Goal: Information Seeking & Learning: Learn about a topic

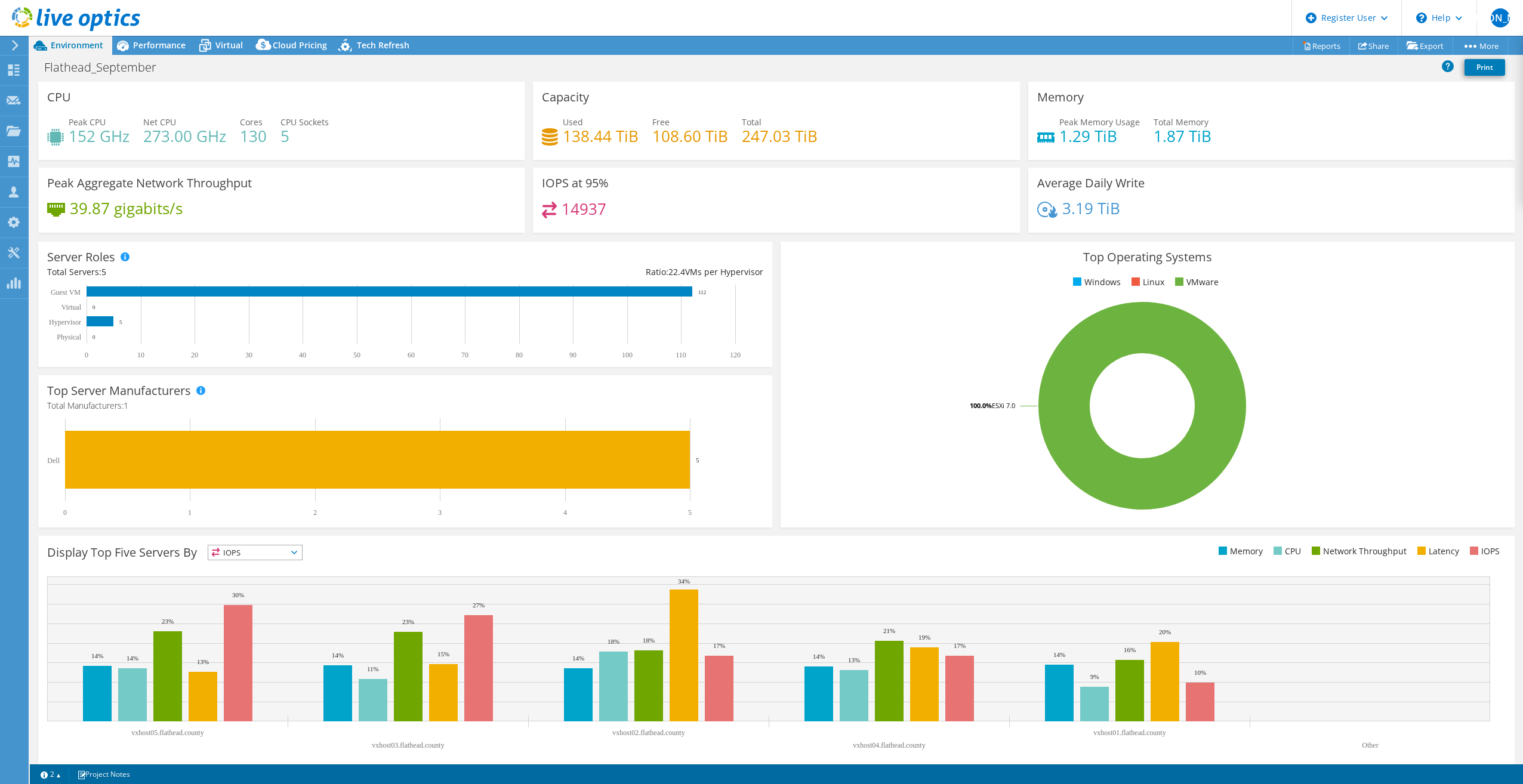
select select "USD"
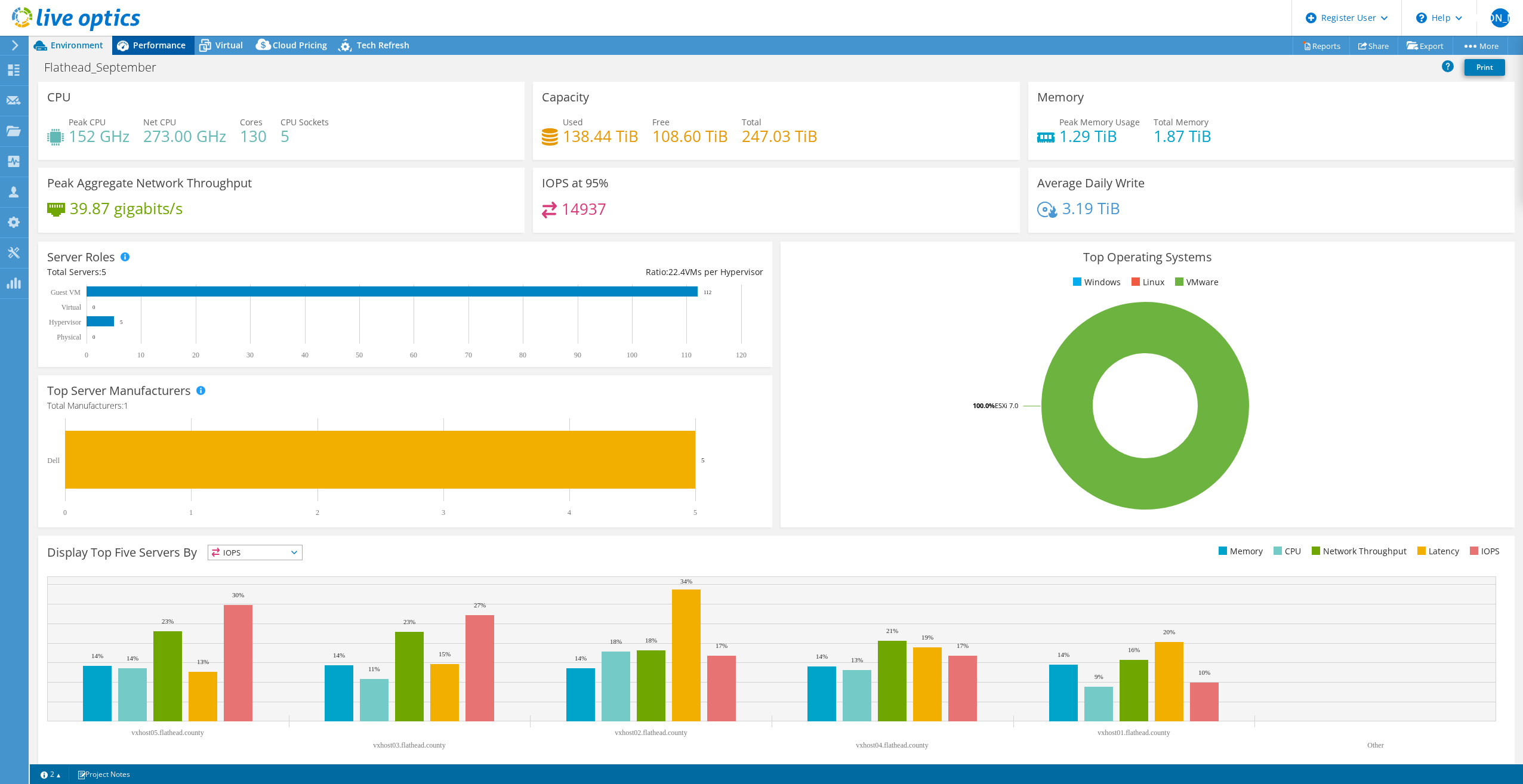
click at [156, 48] on span "Performance" at bounding box center [159, 45] width 53 height 11
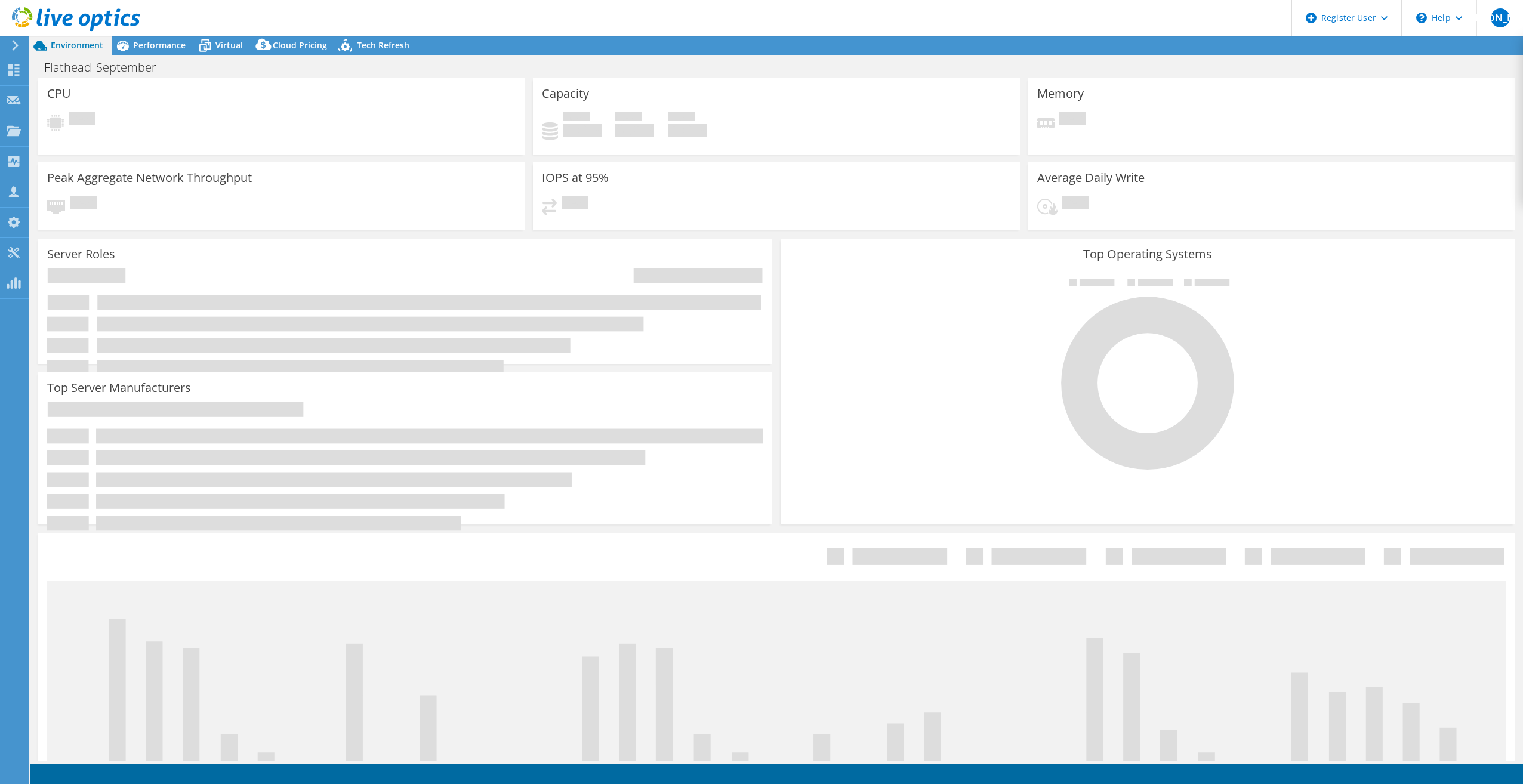
select select "USD"
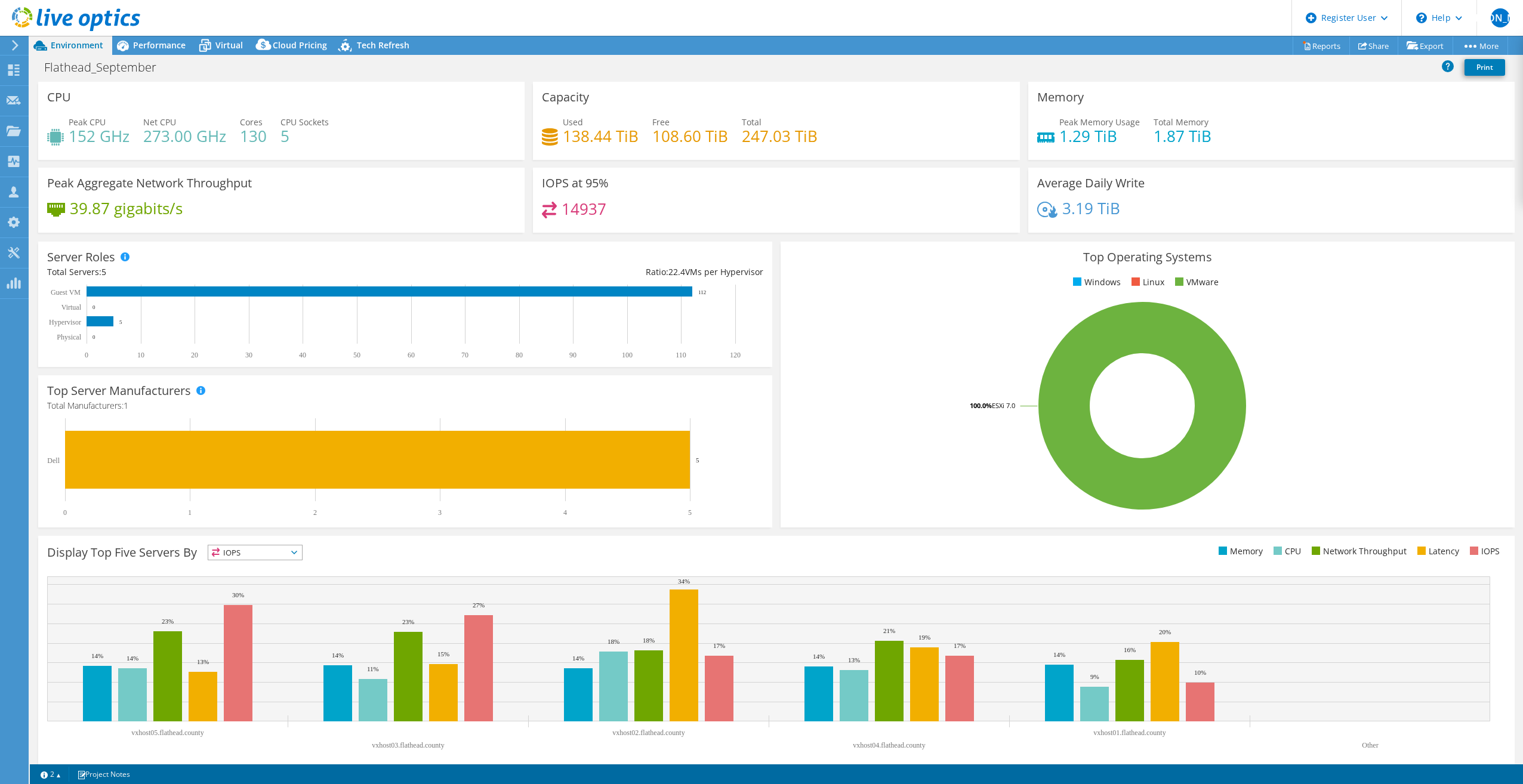
click at [457, 79] on div "Flathead_September Print" at bounding box center [776, 68] width 1493 height 25
click at [180, 45] on span "Performance" at bounding box center [159, 45] width 53 height 11
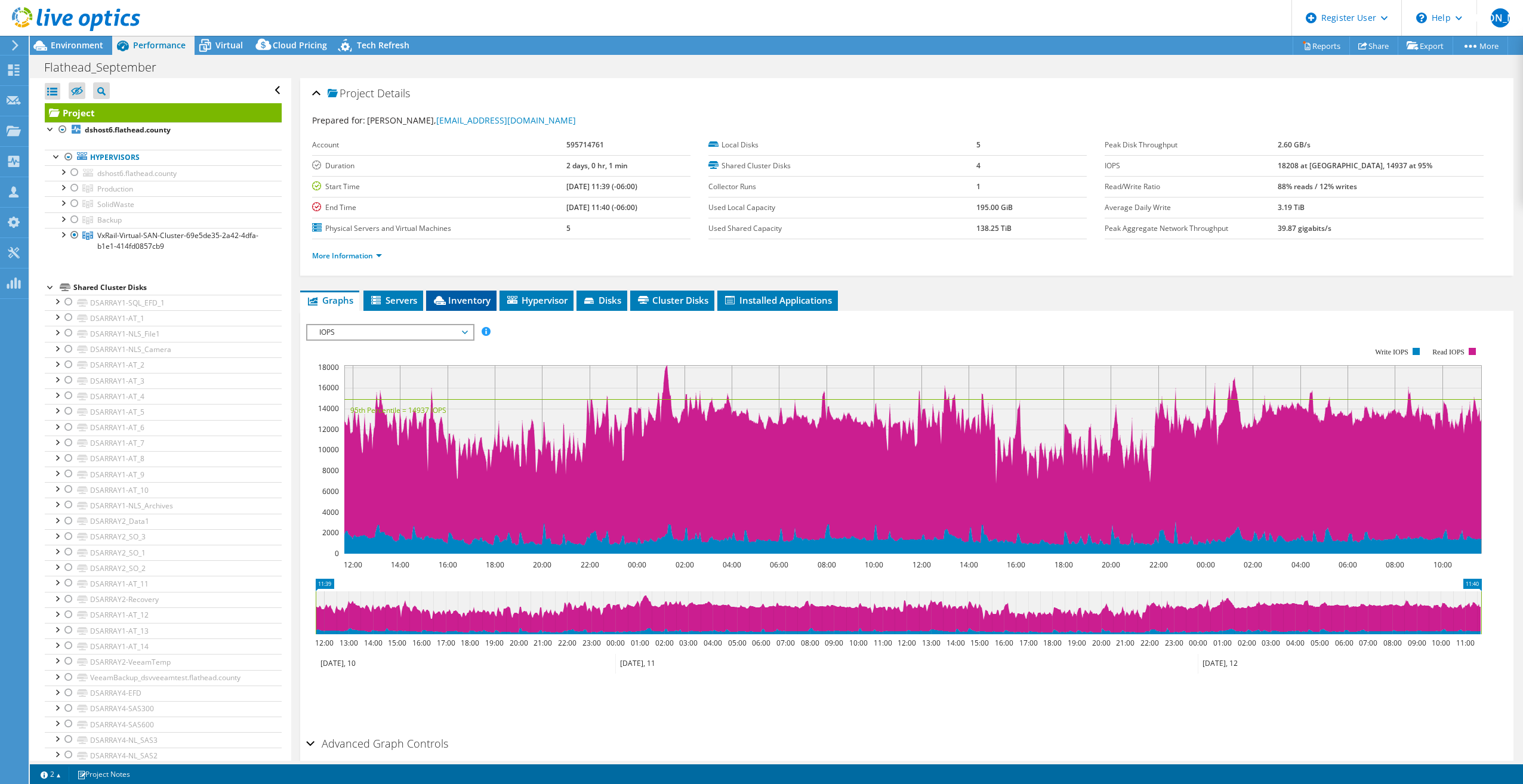
click at [467, 297] on span "Inventory" at bounding box center [462, 300] width 58 height 12
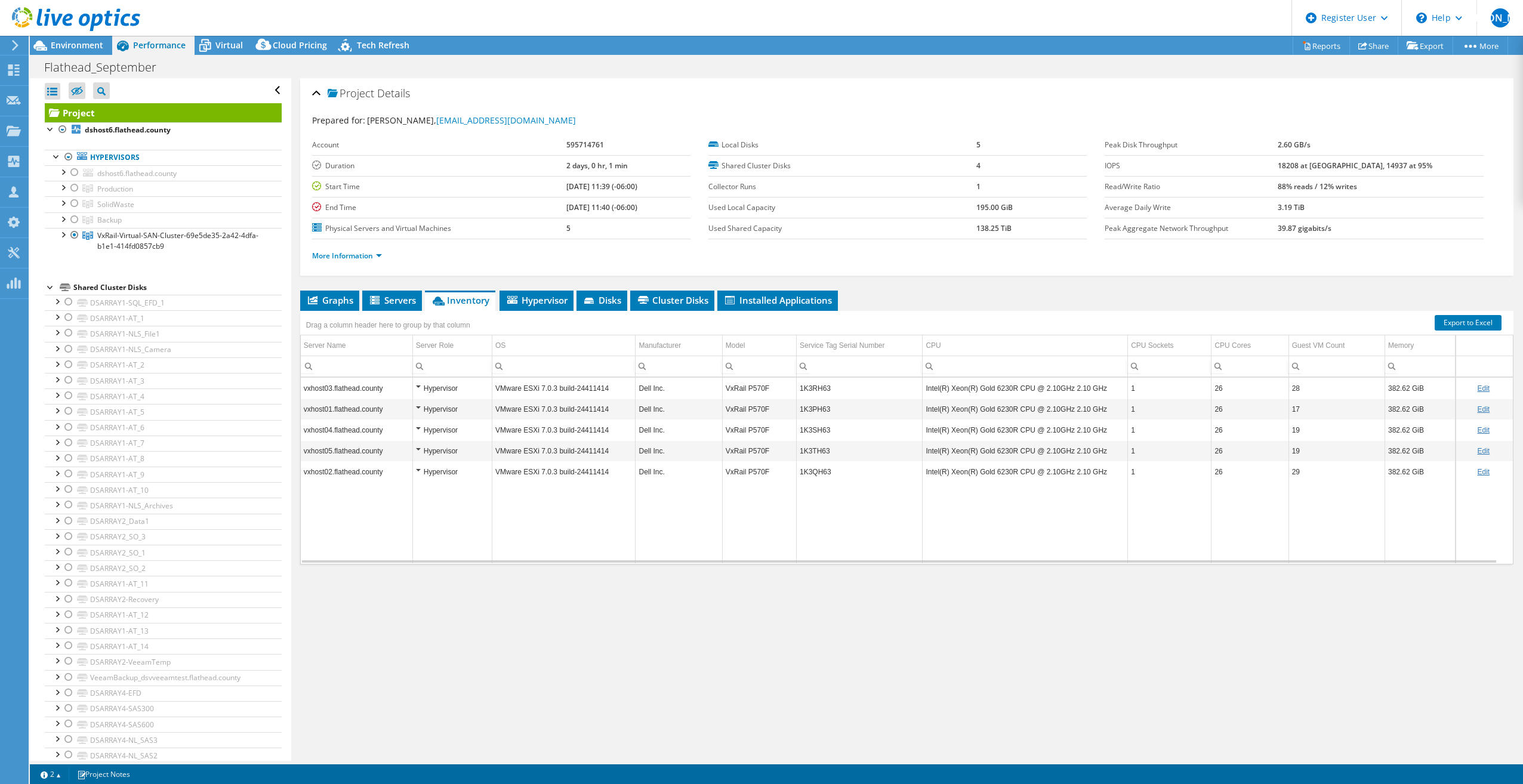
click at [74, 35] on div at bounding box center [70, 20] width 140 height 40
click at [79, 41] on span "Environment" at bounding box center [77, 45] width 53 height 11
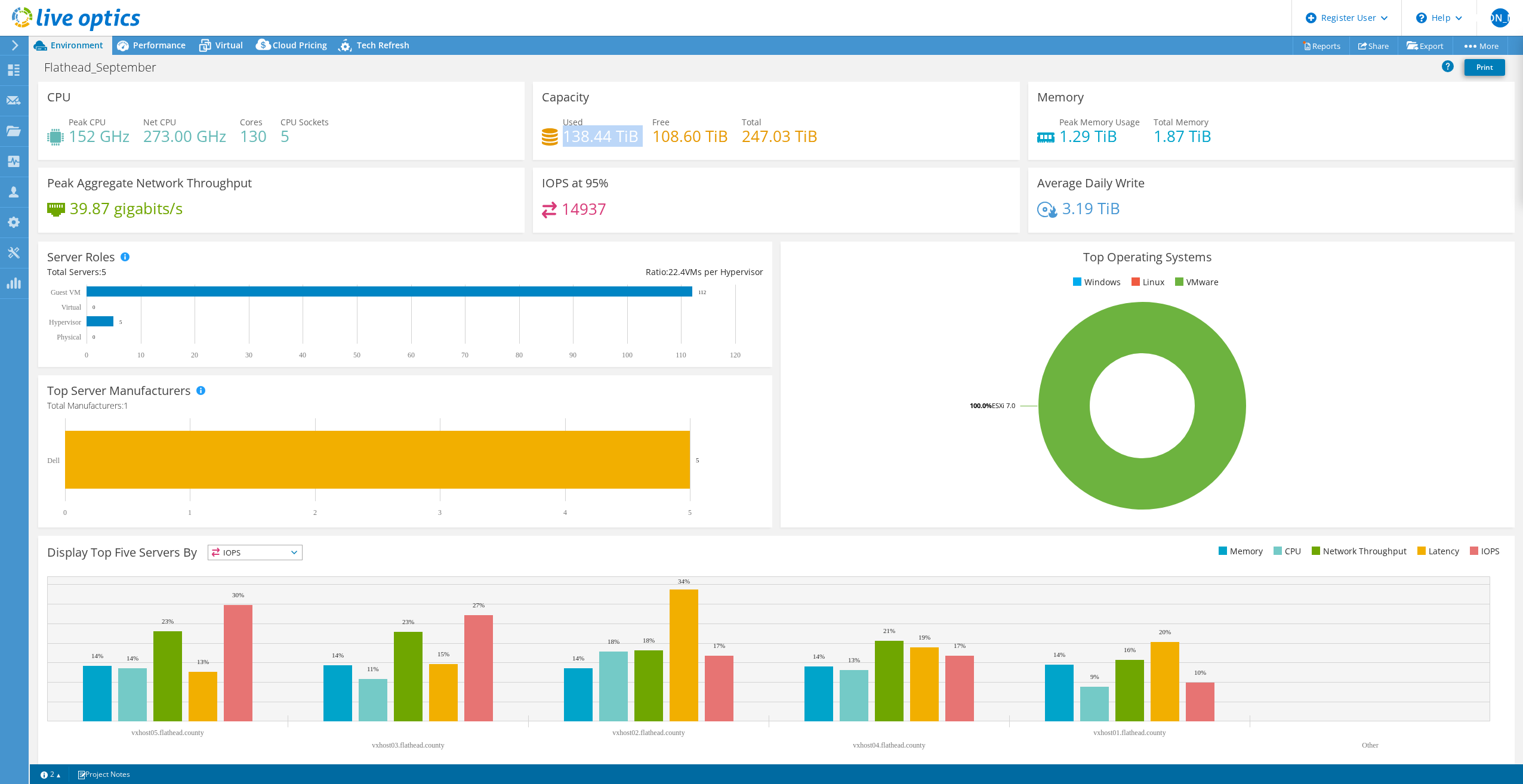
drag, startPoint x: 561, startPoint y: 135, endPoint x: 641, endPoint y: 131, distance: 80.1
click at [641, 131] on div "Used 138.44 TiB Free 108.60 TiB Total 247.03 TiB" at bounding box center [776, 135] width 468 height 39
drag, startPoint x: 641, startPoint y: 131, endPoint x: 800, endPoint y: 82, distance: 166.4
click at [800, 82] on div "Capacity Used 138.44 TiB Free 108.60 TiB Total 247.03 TiB" at bounding box center [776, 121] width 486 height 78
click at [154, 43] on span "Performance" at bounding box center [159, 45] width 53 height 11
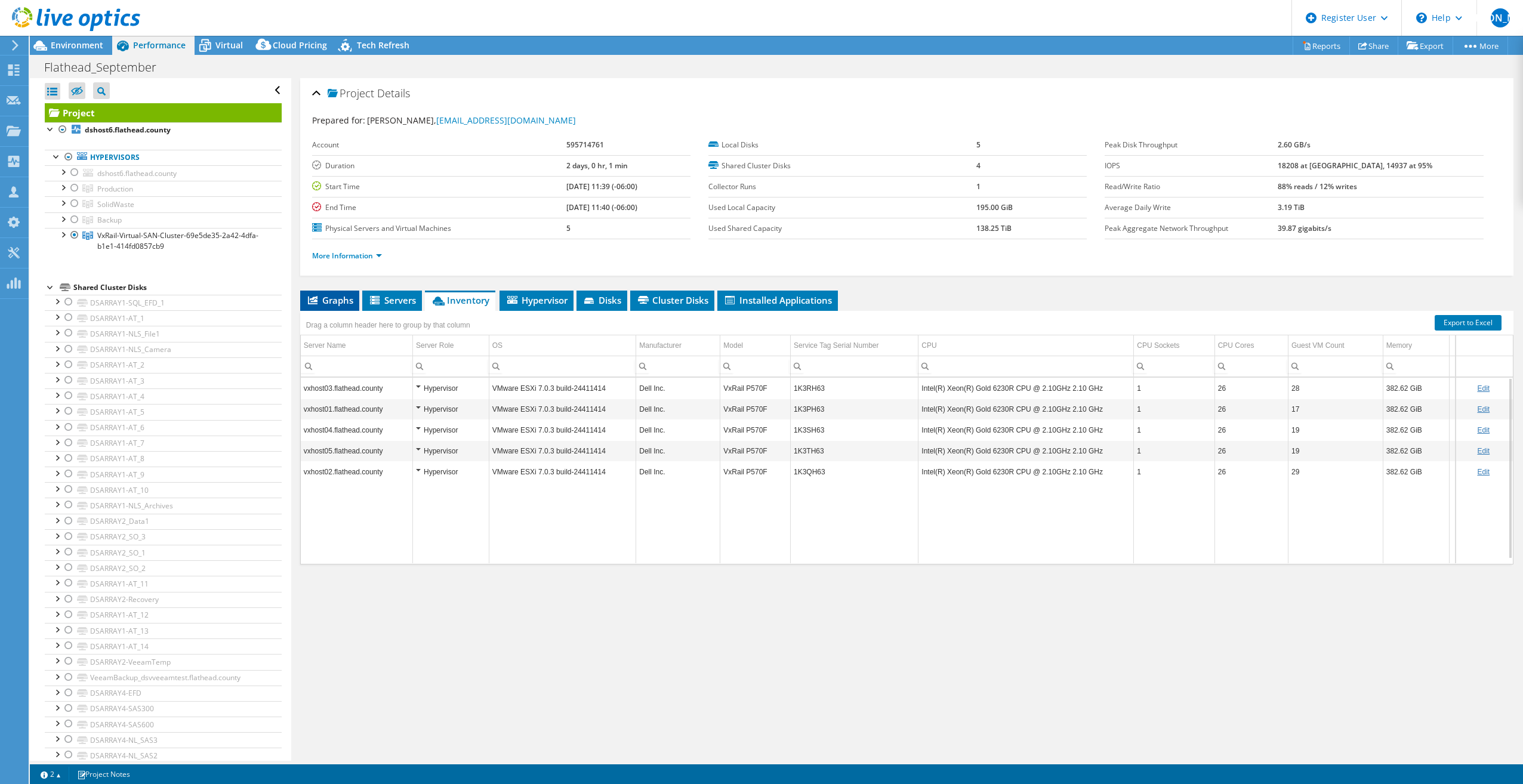
click at [332, 294] on span "Graphs" at bounding box center [330, 300] width 47 height 12
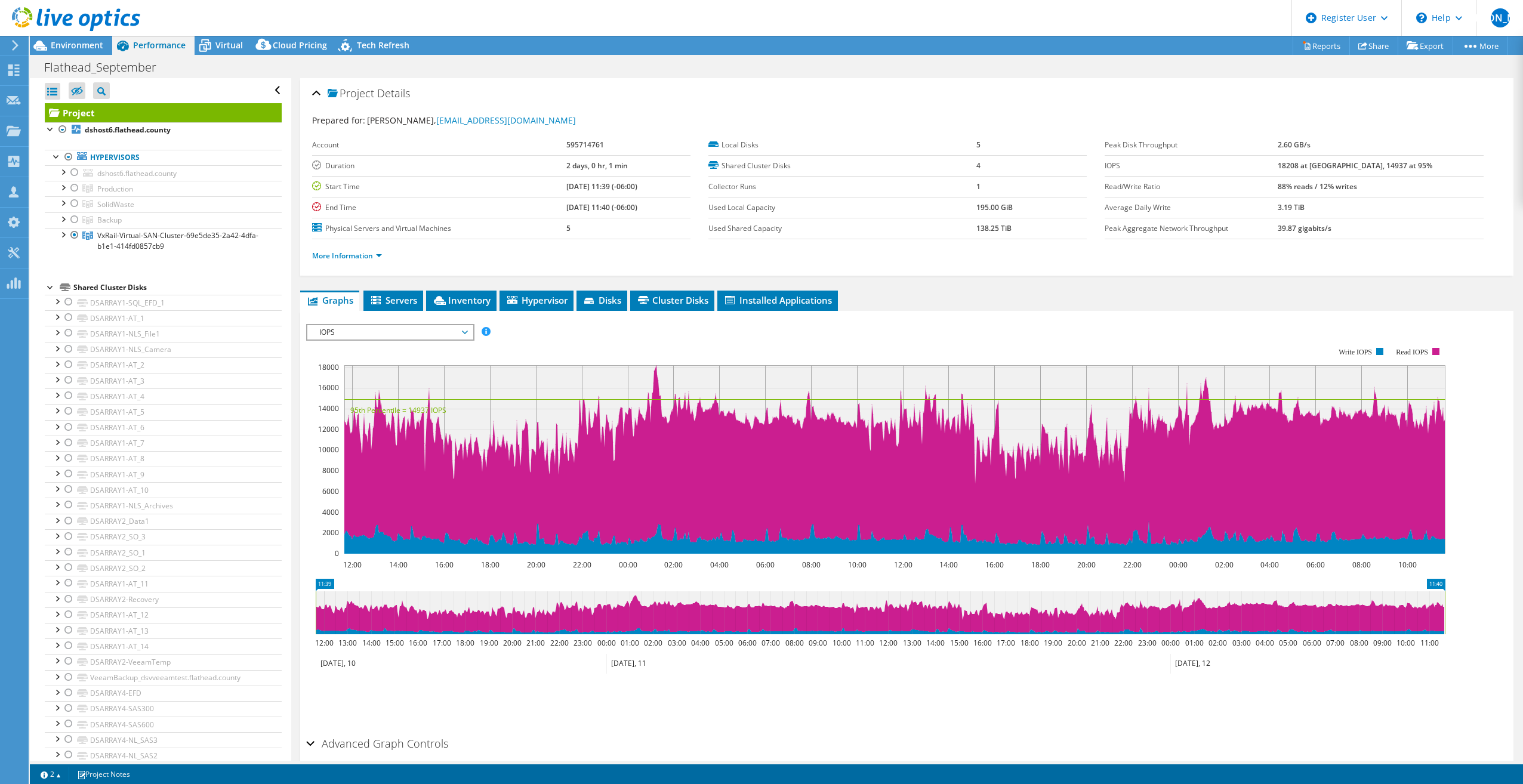
click at [372, 337] on span "IOPS" at bounding box center [390, 332] width 153 height 14
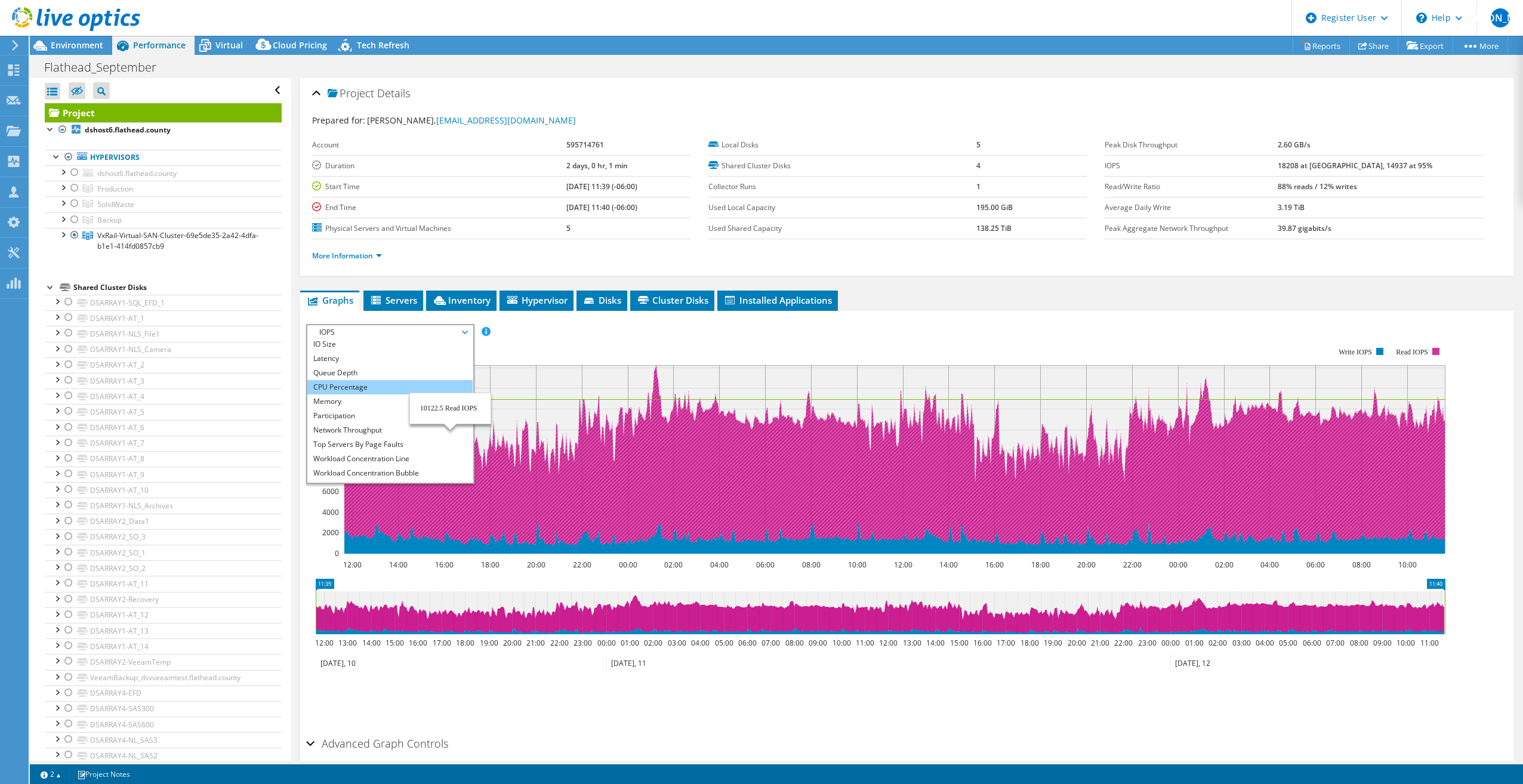
scroll to position [43, 0]
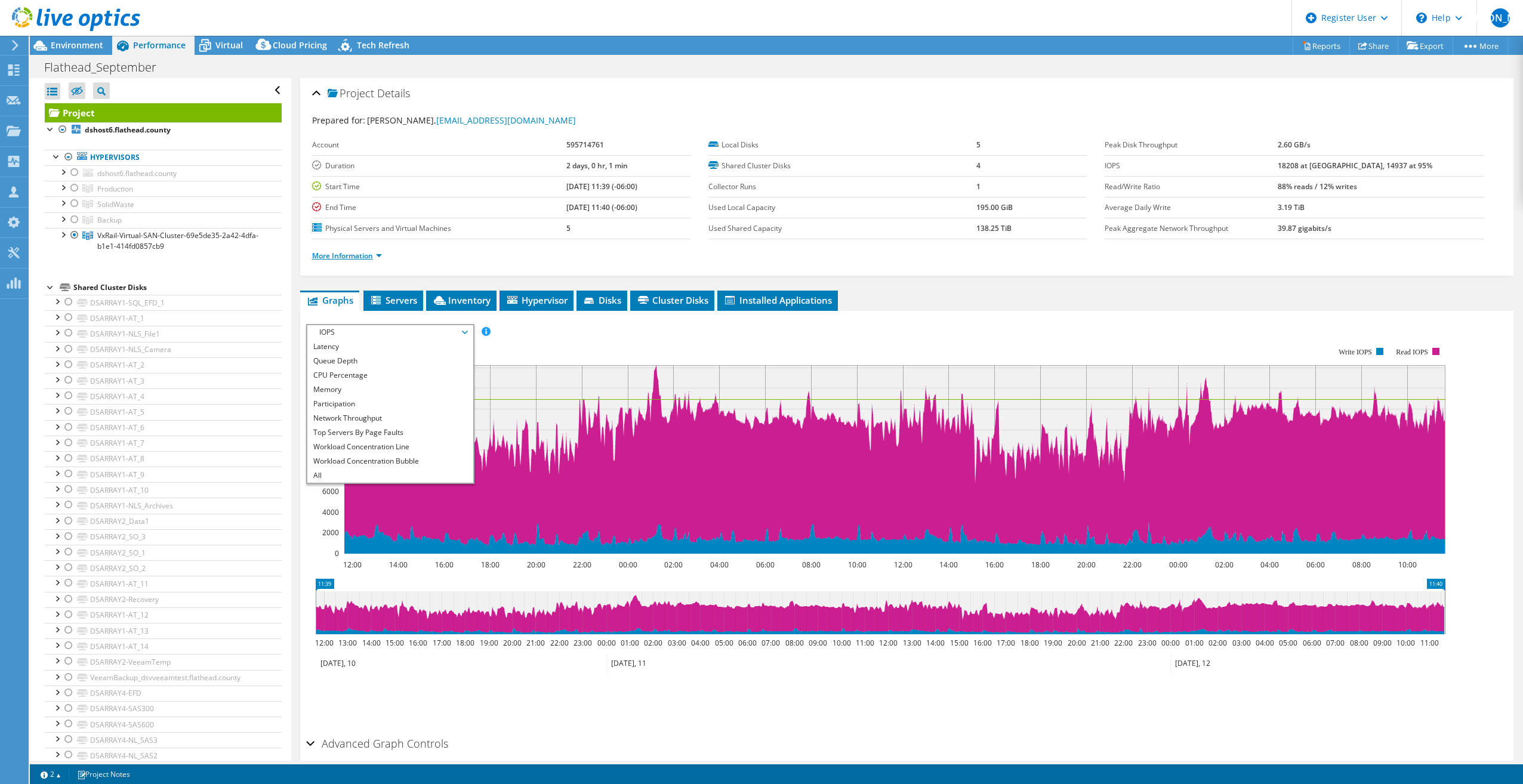
click at [342, 259] on link "More Information" at bounding box center [347, 256] width 70 height 10
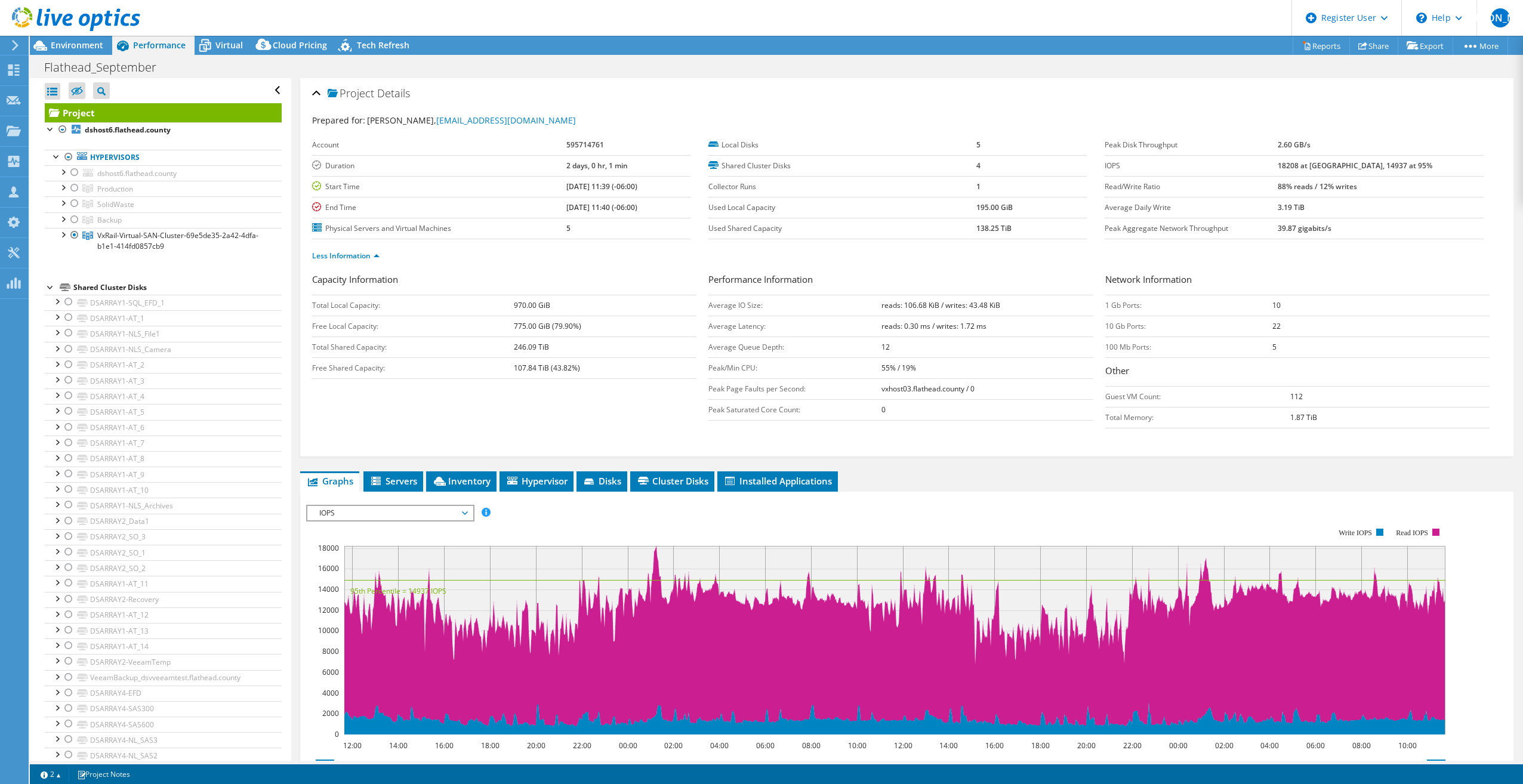
click at [362, 515] on span "IOPS" at bounding box center [390, 513] width 153 height 14
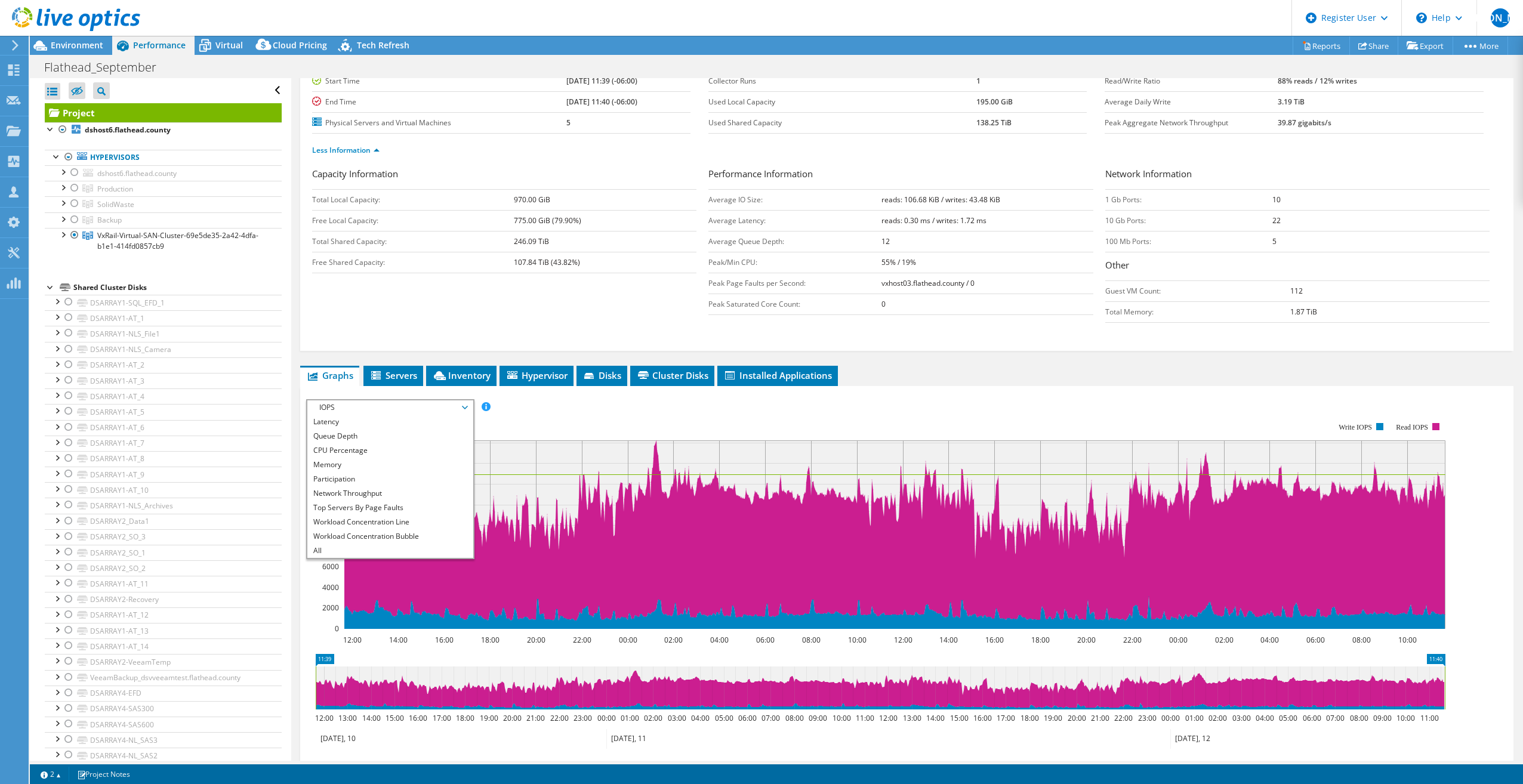
scroll to position [234, 0]
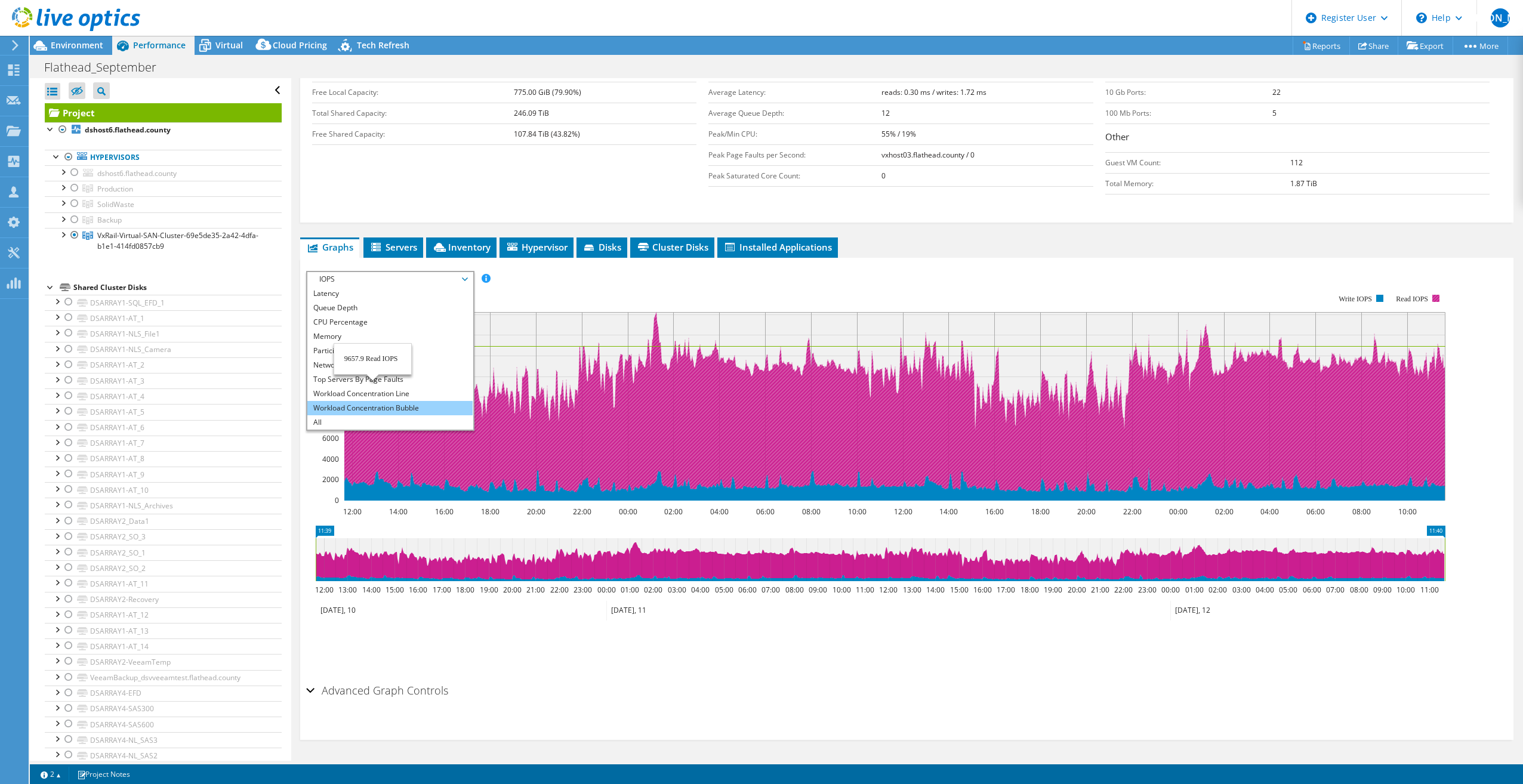
click at [400, 403] on li "Workload Concentration Bubble" at bounding box center [390, 408] width 165 height 14
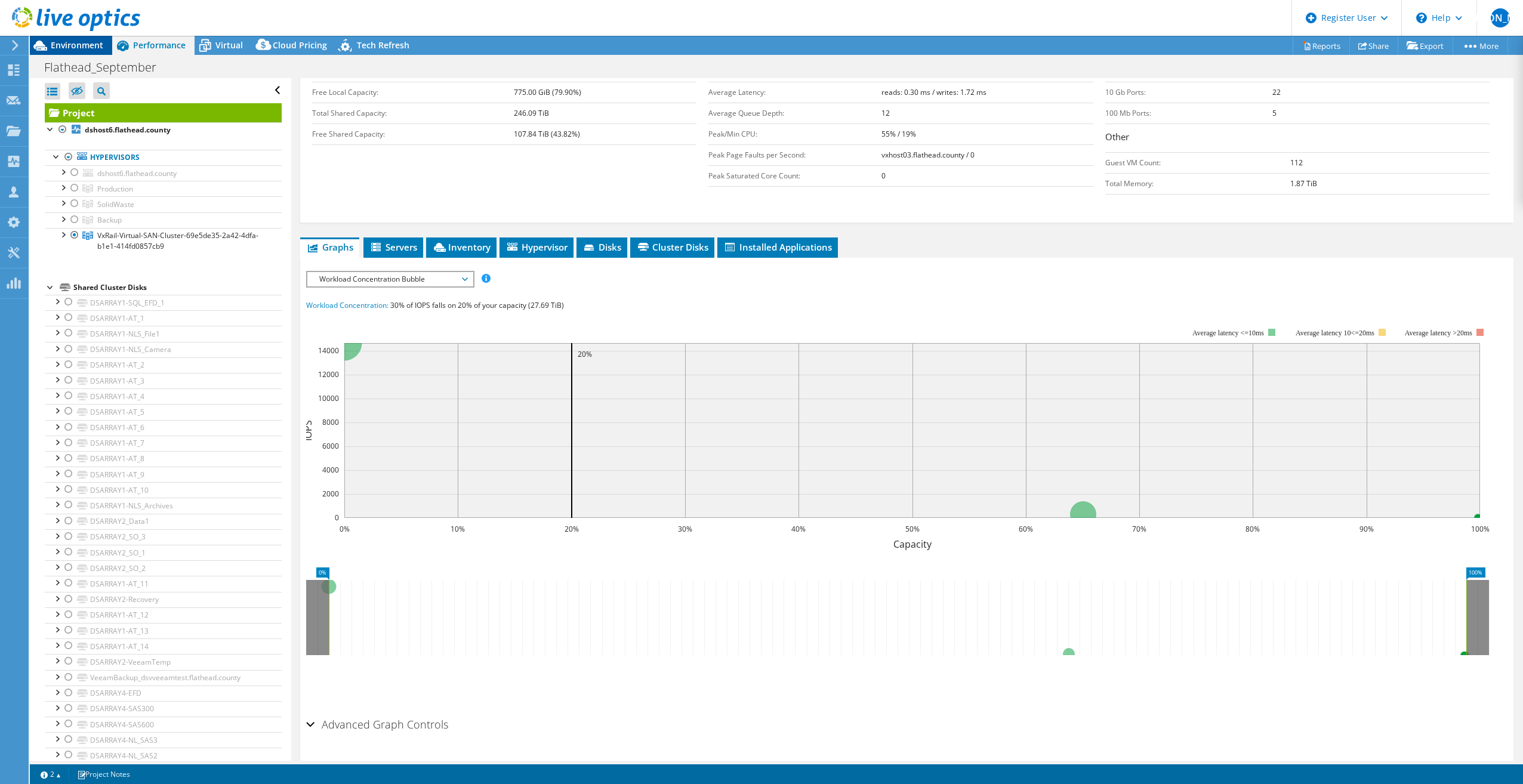
click at [93, 46] on span "Environment" at bounding box center [77, 45] width 53 height 11
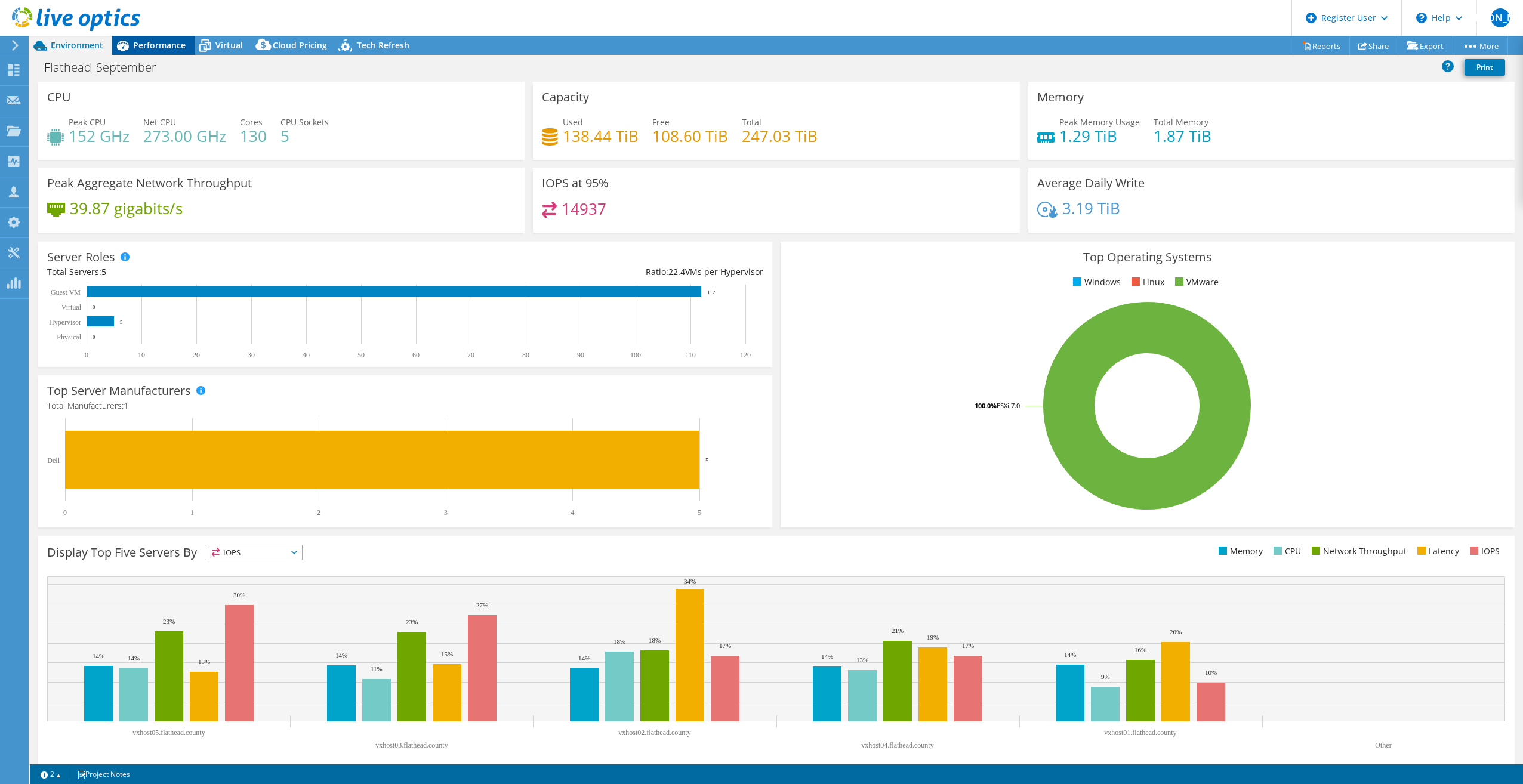
click at [123, 45] on icon at bounding box center [123, 45] width 12 height 11
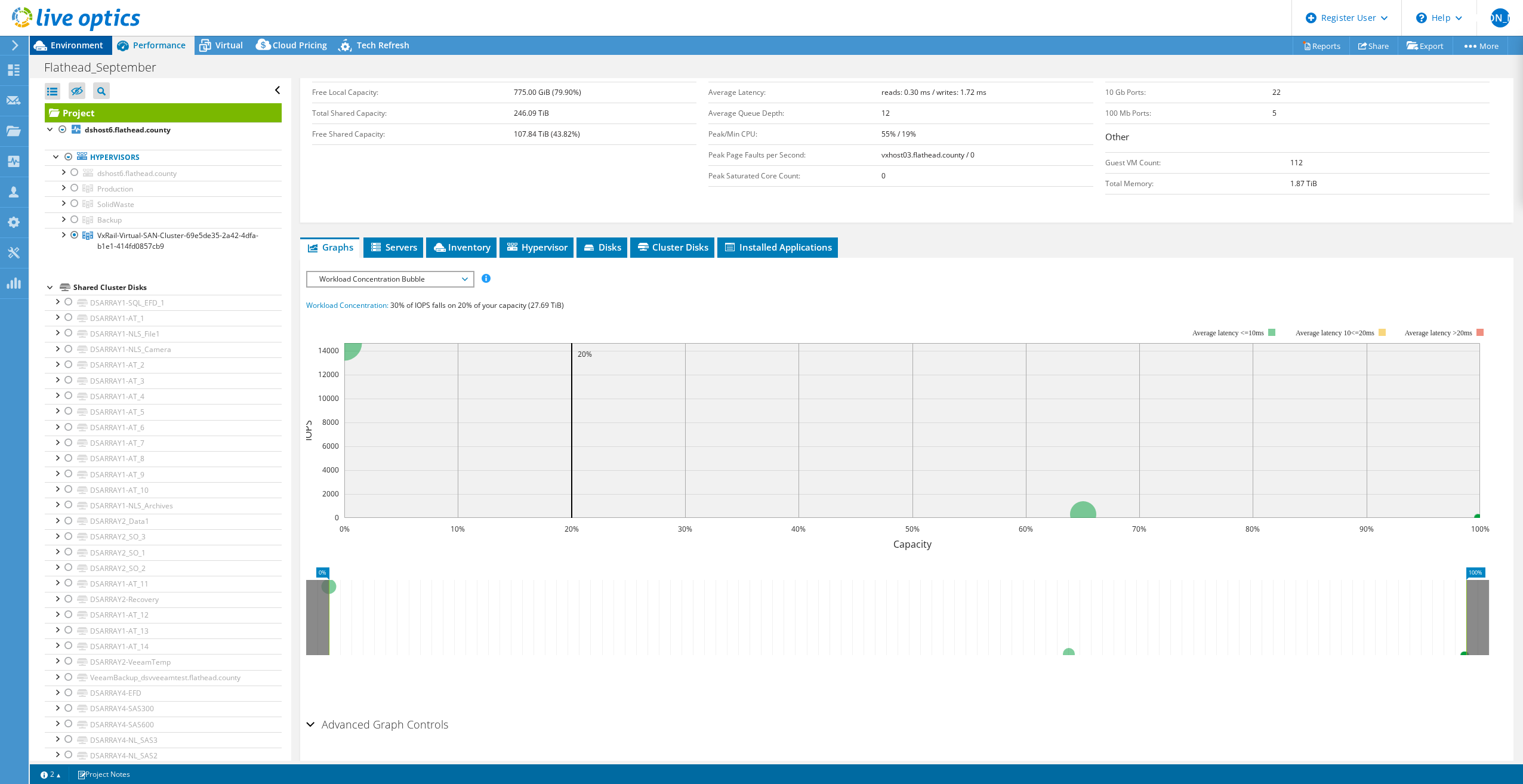
click at [87, 48] on span "Environment" at bounding box center [77, 45] width 53 height 11
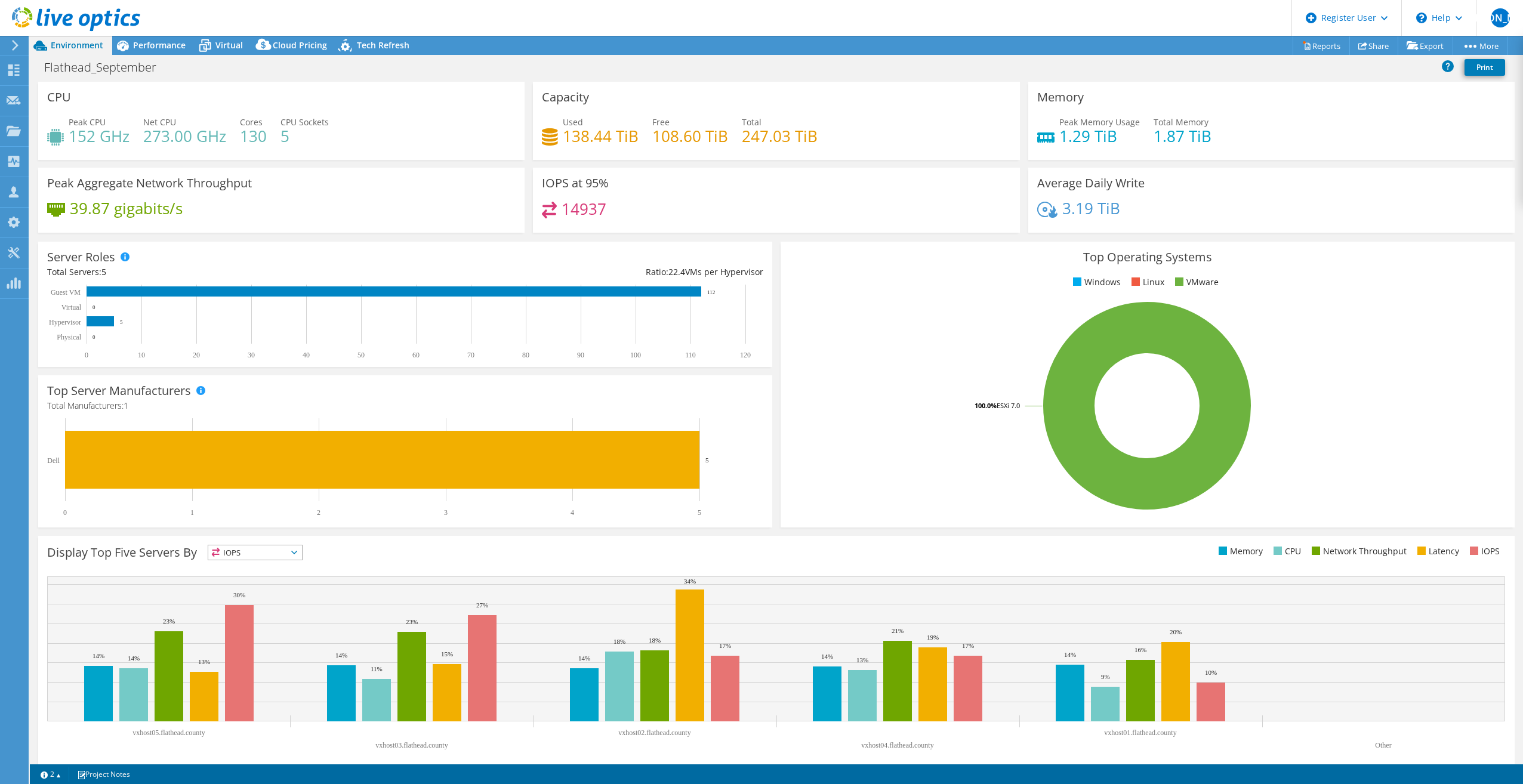
drag, startPoint x: 153, startPoint y: 41, endPoint x: 130, endPoint y: 37, distance: 23.3
click at [130, 37] on div at bounding box center [70, 20] width 140 height 40
click at [128, 40] on icon at bounding box center [123, 46] width 21 height 21
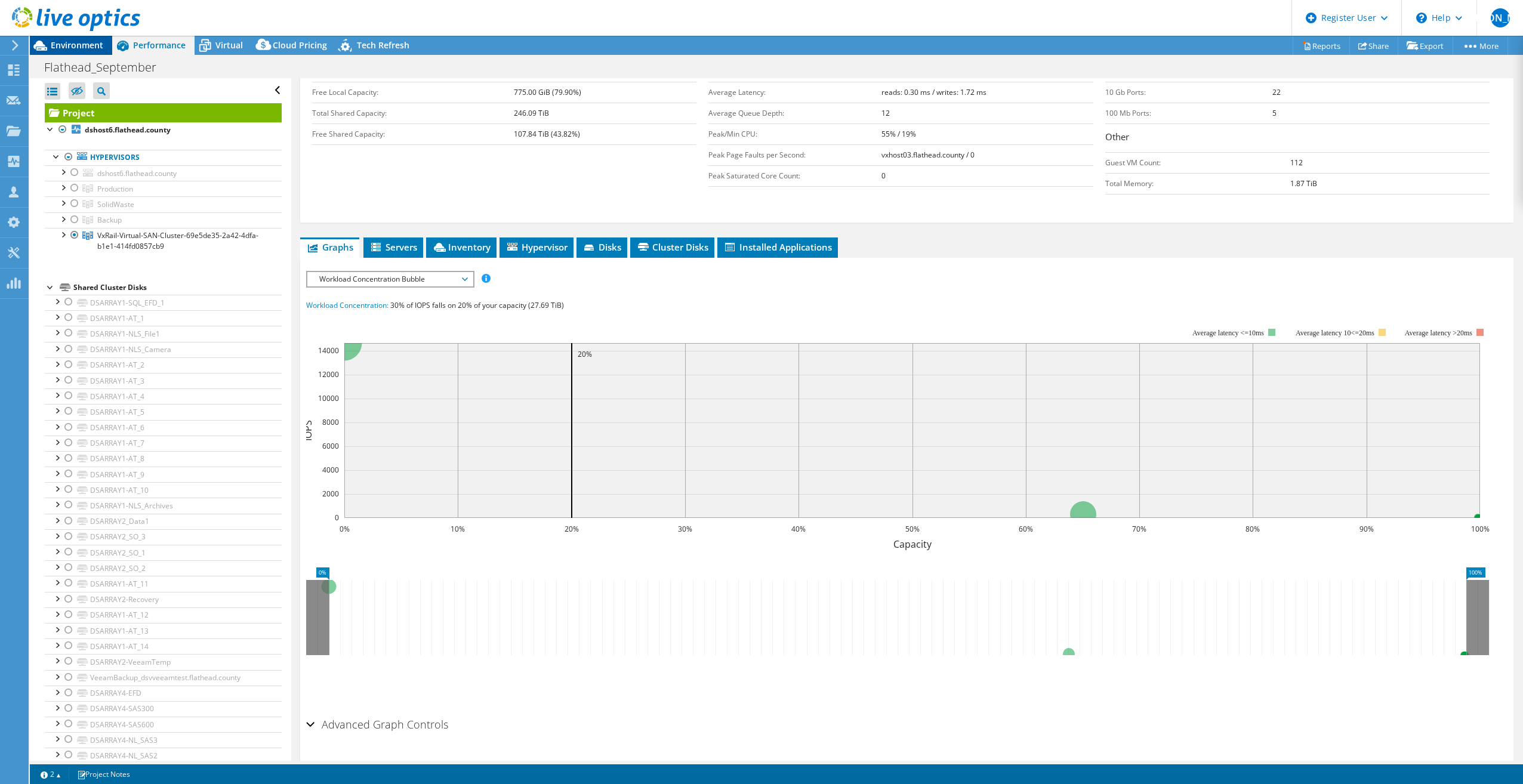
click at [91, 51] on div "Environment" at bounding box center [71, 45] width 83 height 19
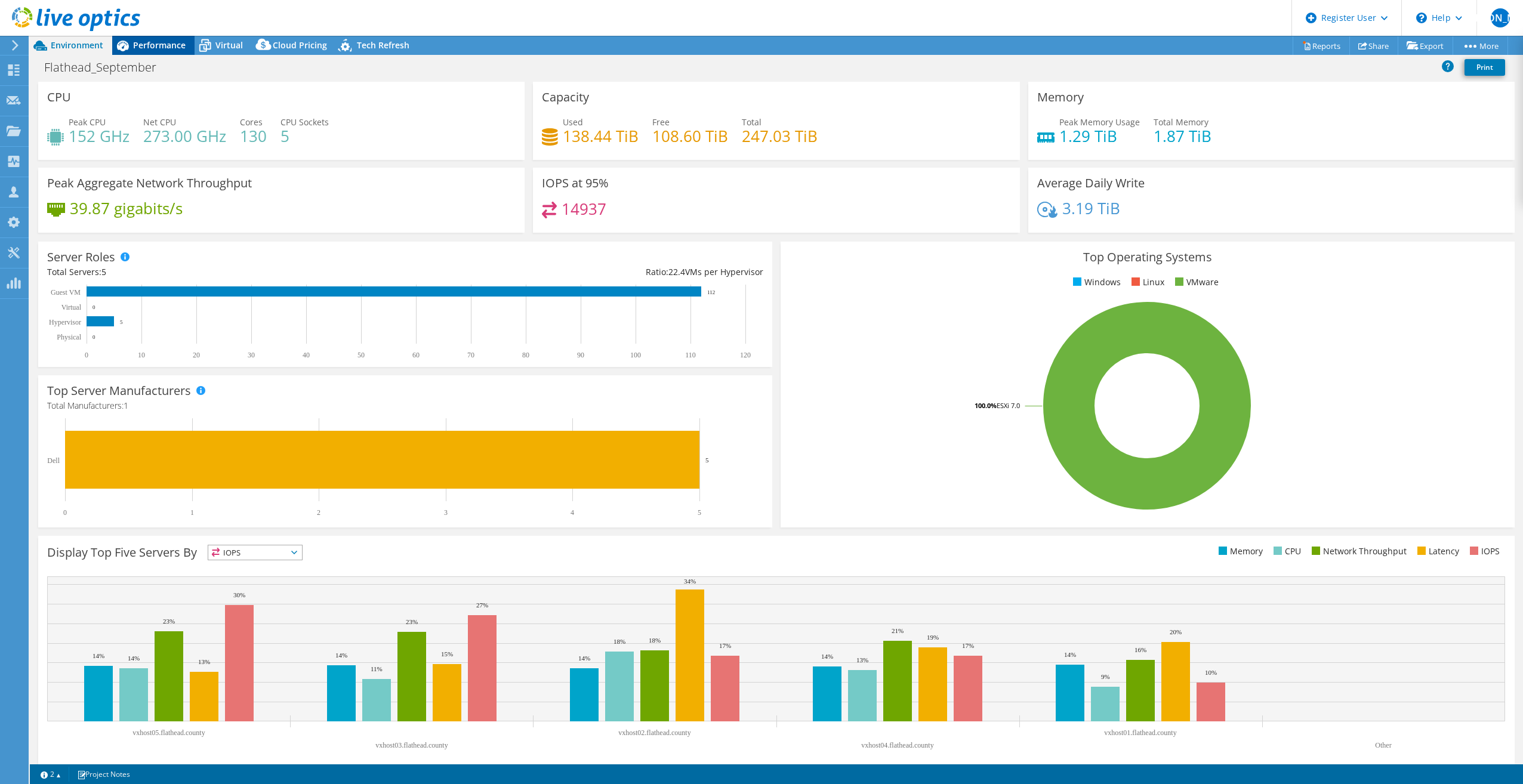
click at [146, 45] on span "Performance" at bounding box center [159, 45] width 53 height 11
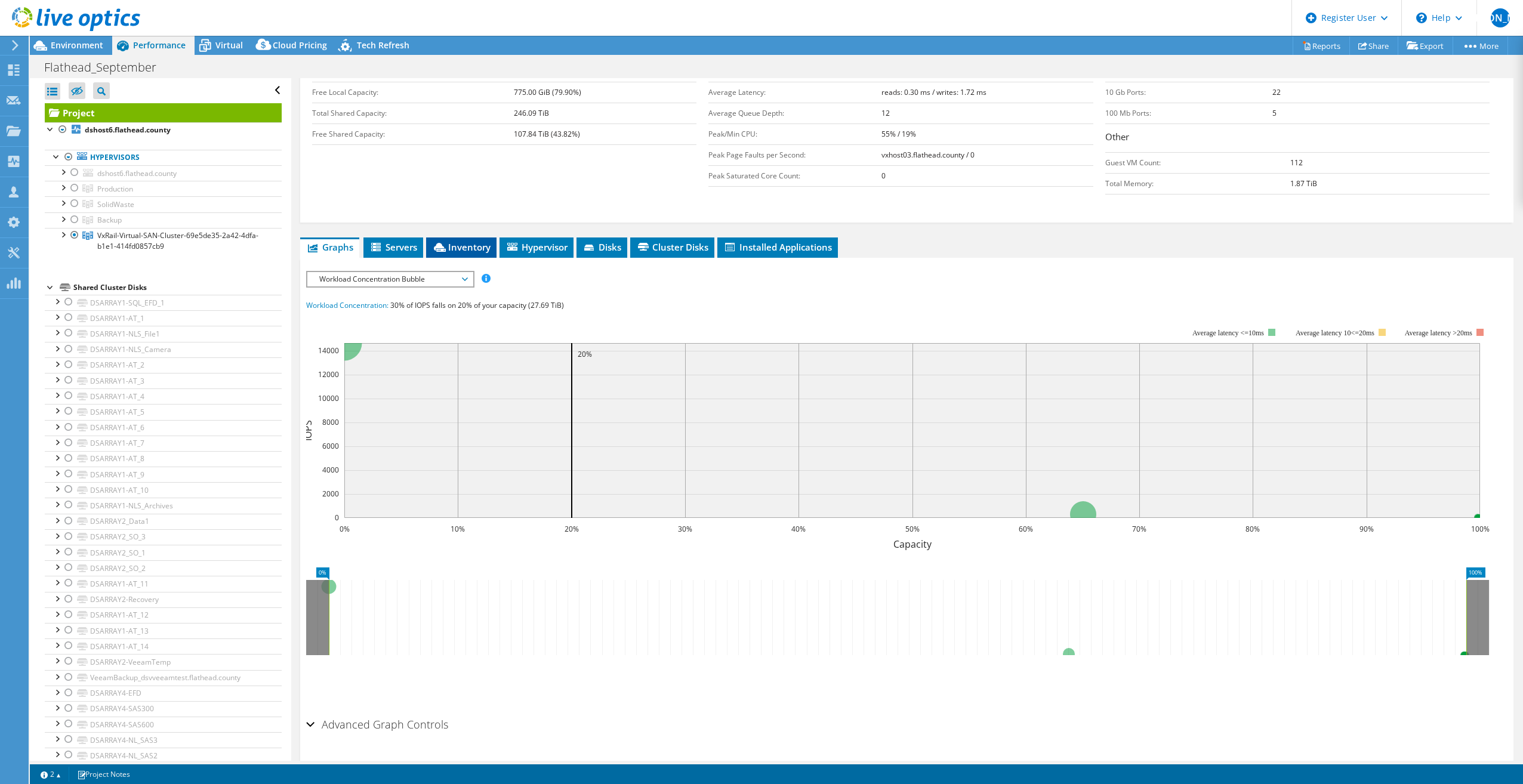
click at [469, 250] on span "Inventory" at bounding box center [462, 247] width 58 height 12
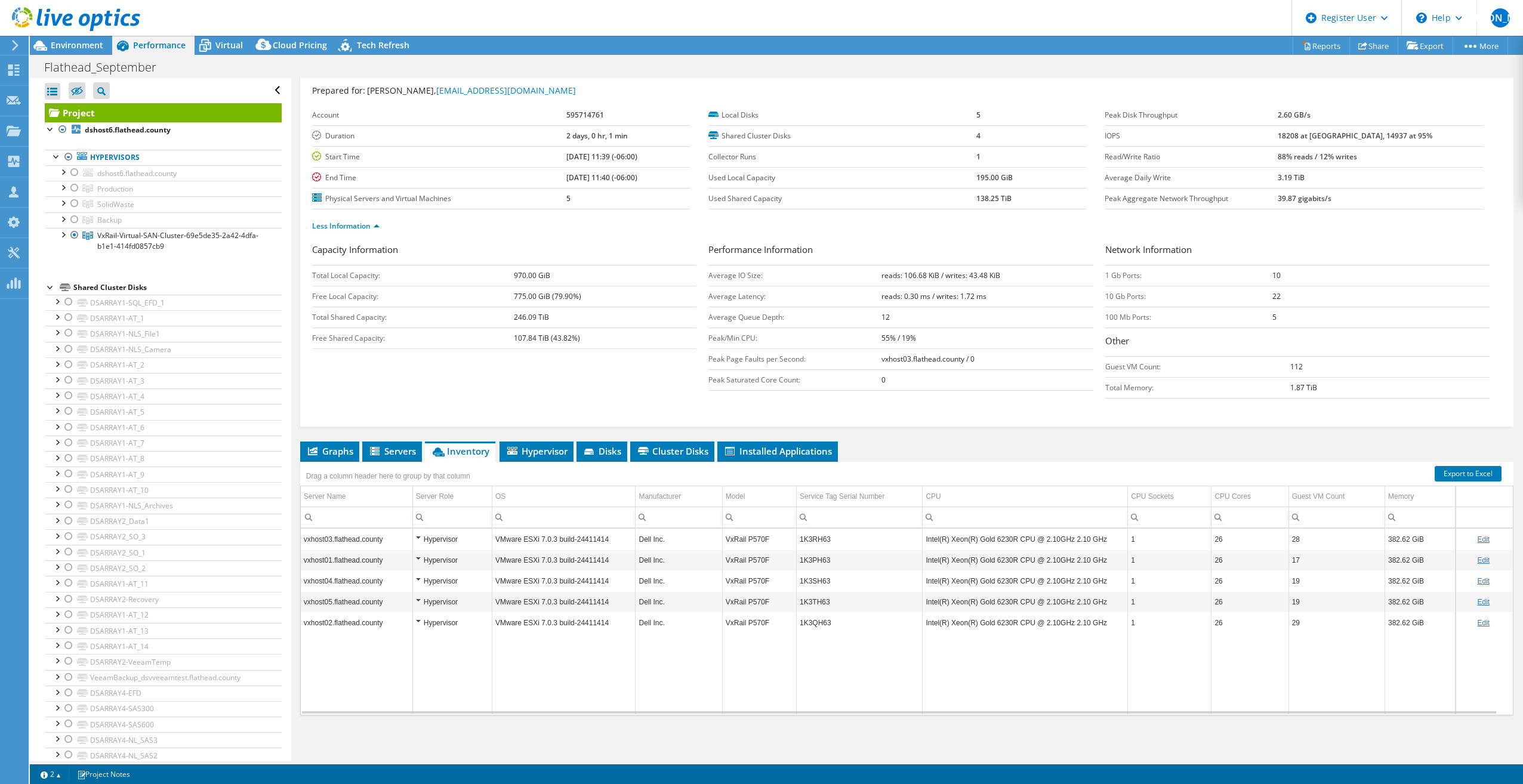
click at [896, 442] on ul "Graphs Servers Inventory Hypervisor Disks Cluster Disks Installed Applications" at bounding box center [907, 452] width 1213 height 20
